Goal: Find specific page/section: Find specific page/section

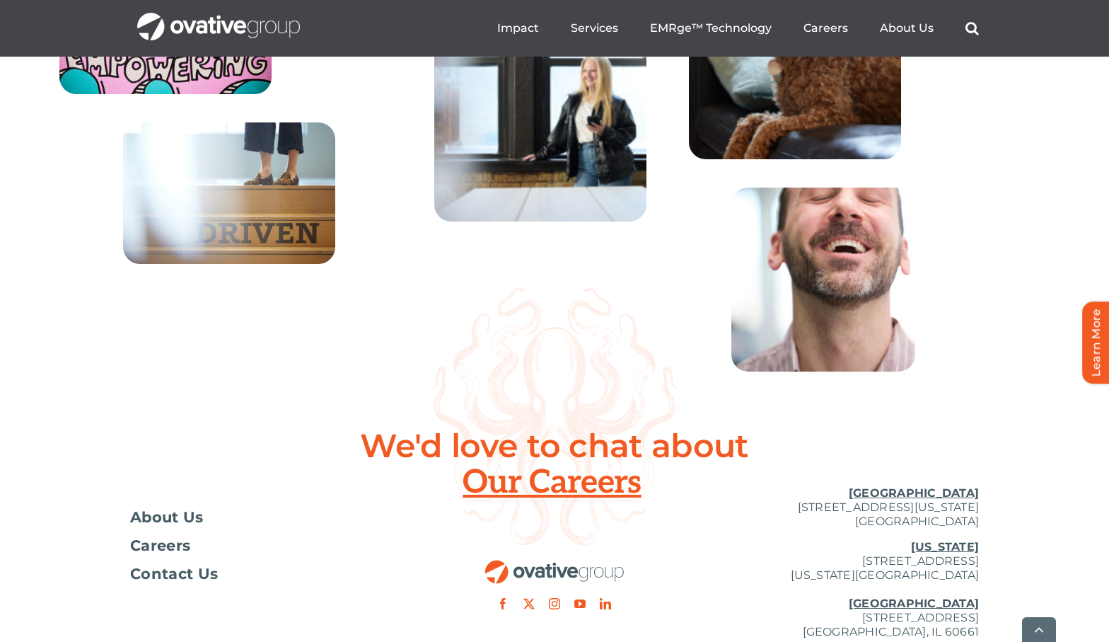
scroll to position [5143, 0]
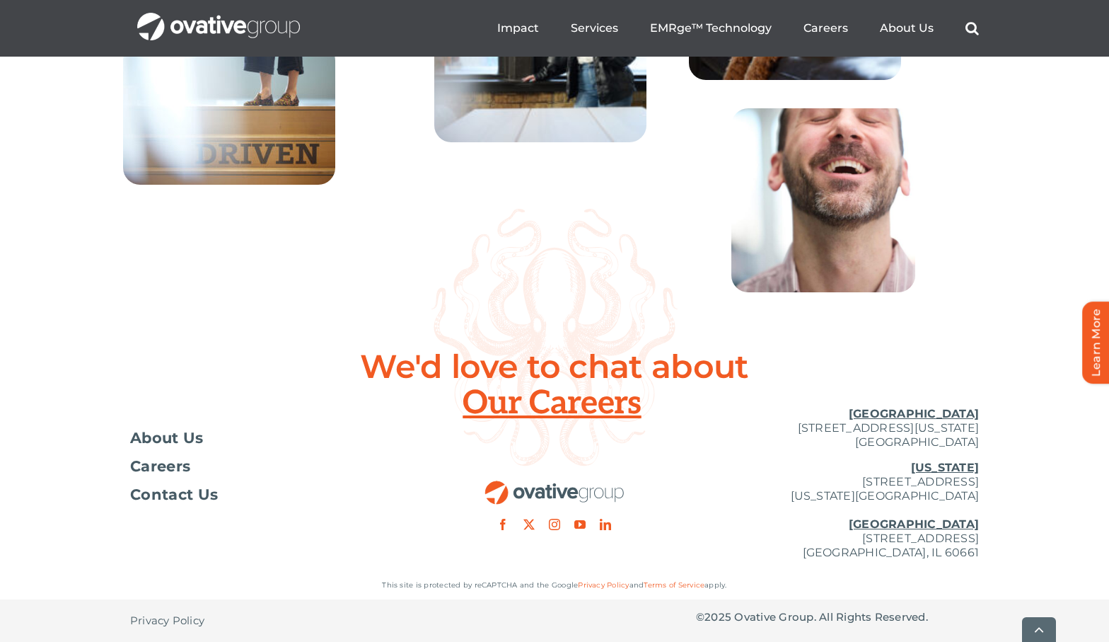
click at [557, 400] on div at bounding box center [554, 462] width 283 height 134
click at [154, 468] on span "Careers" at bounding box center [160, 466] width 60 height 14
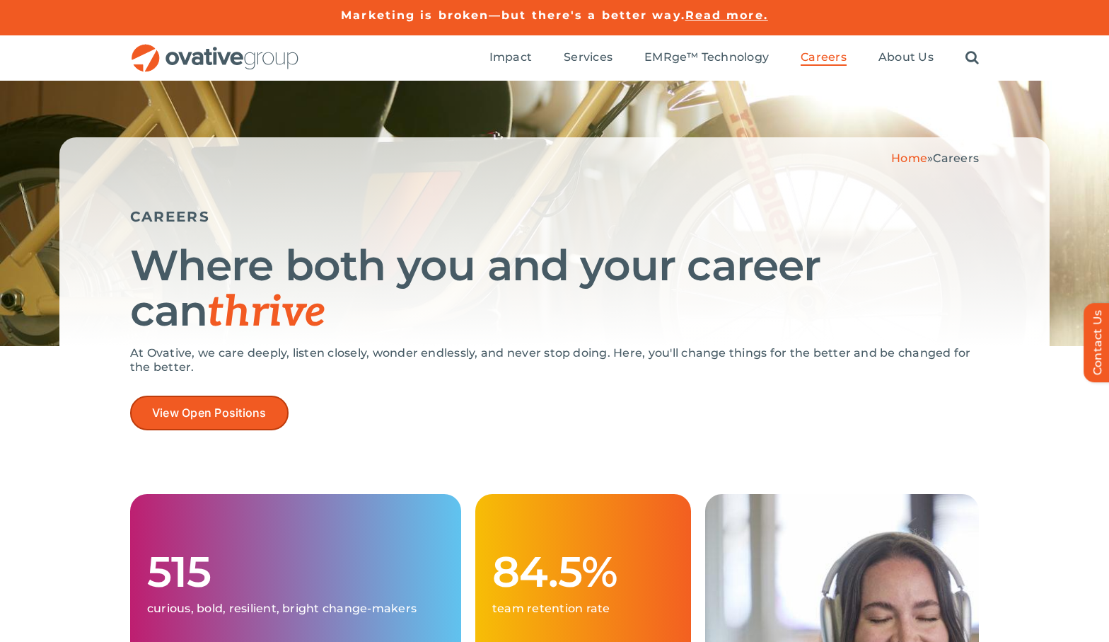
click at [259, 410] on span "View Open Positions" at bounding box center [209, 412] width 115 height 13
